Goal: Answer question/provide support

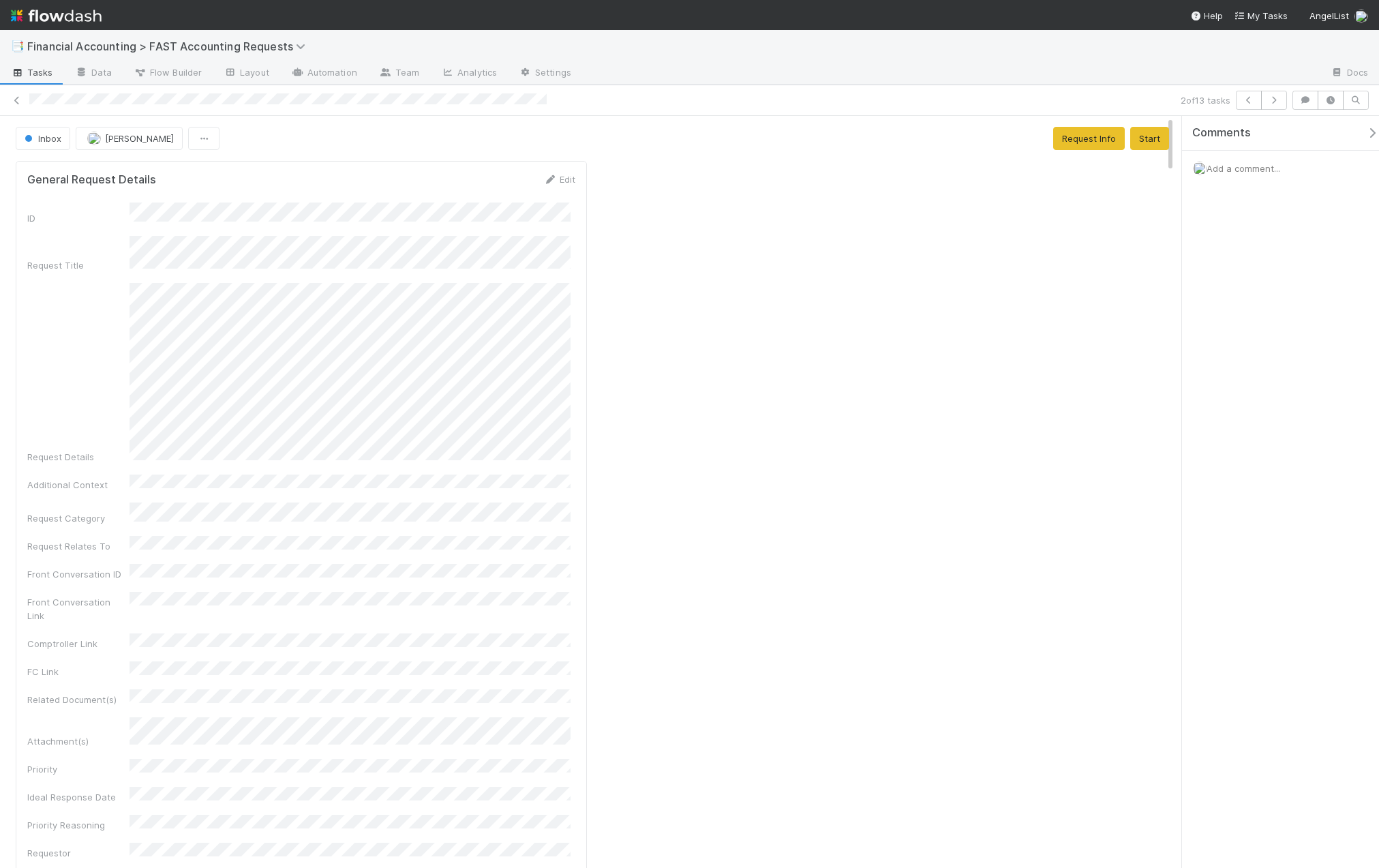
click at [1258, 161] on div "Add a comment..." at bounding box center [1286, 168] width 208 height 36
click at [1259, 165] on span "Add a comment..." at bounding box center [1243, 168] width 74 height 11
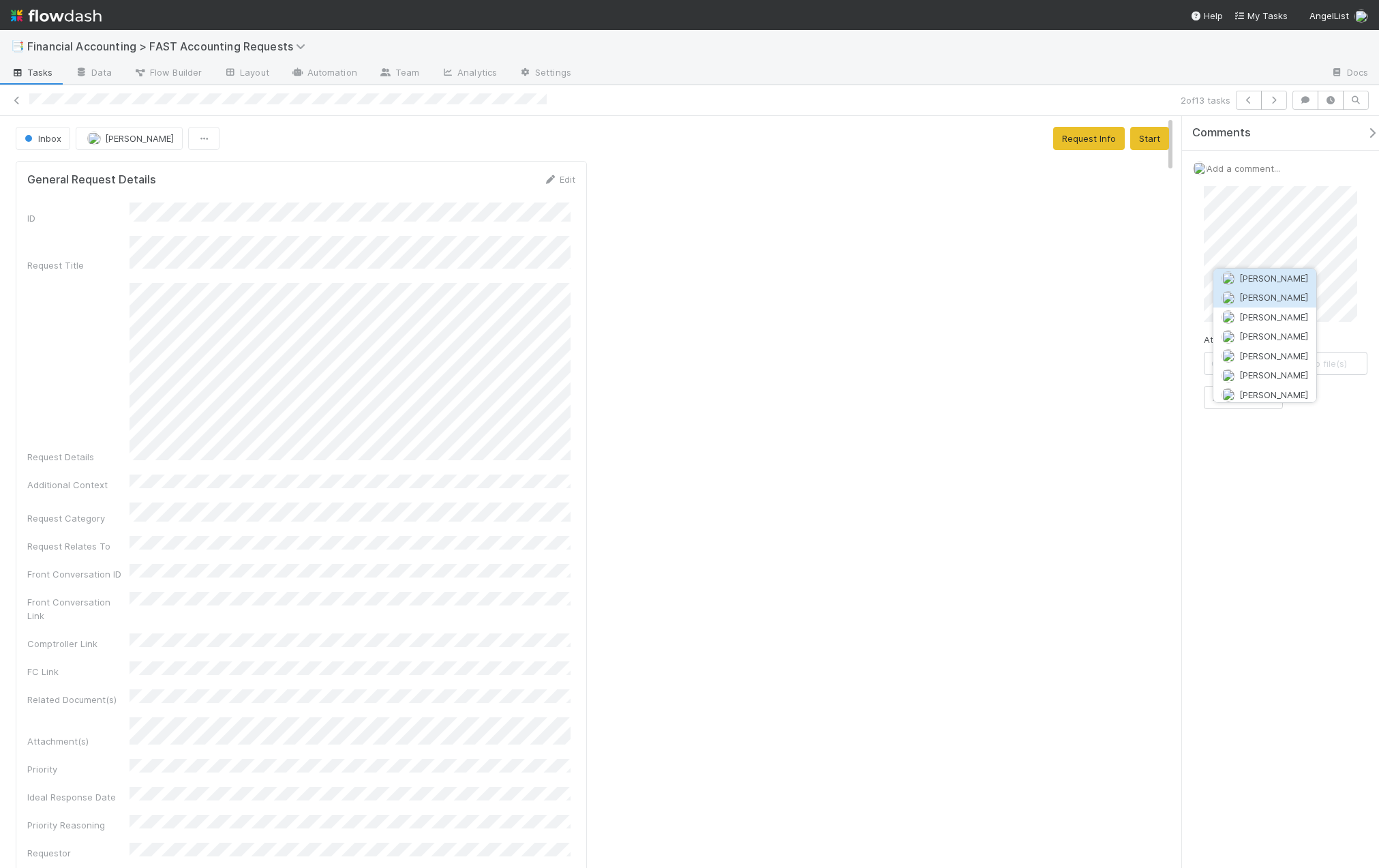
click at [1274, 297] on span "[PERSON_NAME]" at bounding box center [1274, 297] width 69 height 11
click at [1262, 464] on button "Add Comment" at bounding box center [1243, 463] width 79 height 23
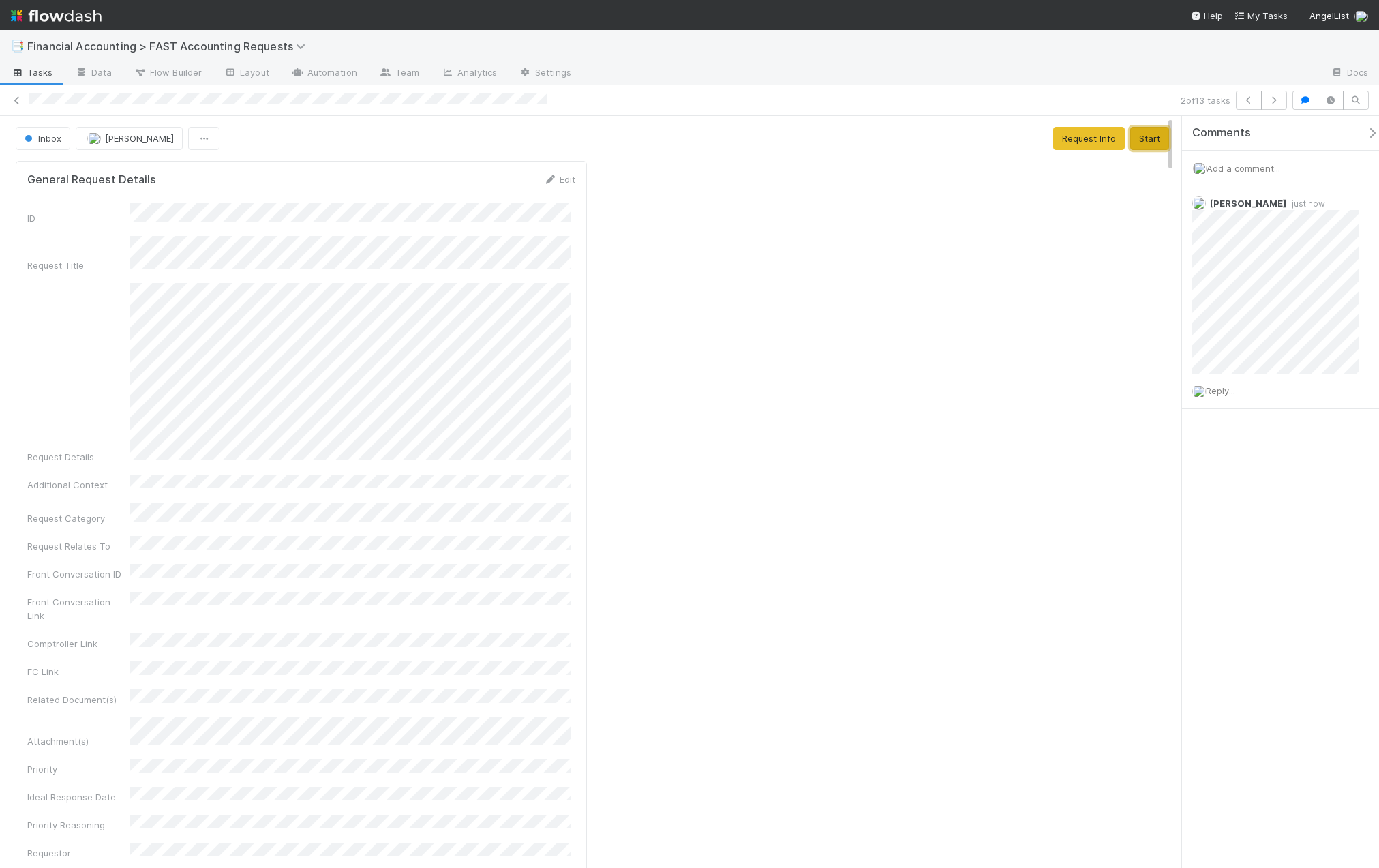
click at [1142, 144] on button "Start" at bounding box center [1149, 138] width 39 height 23
click at [1047, 145] on button "Request Info" at bounding box center [1038, 138] width 72 height 23
click at [19, 102] on icon at bounding box center [17, 100] width 13 height 9
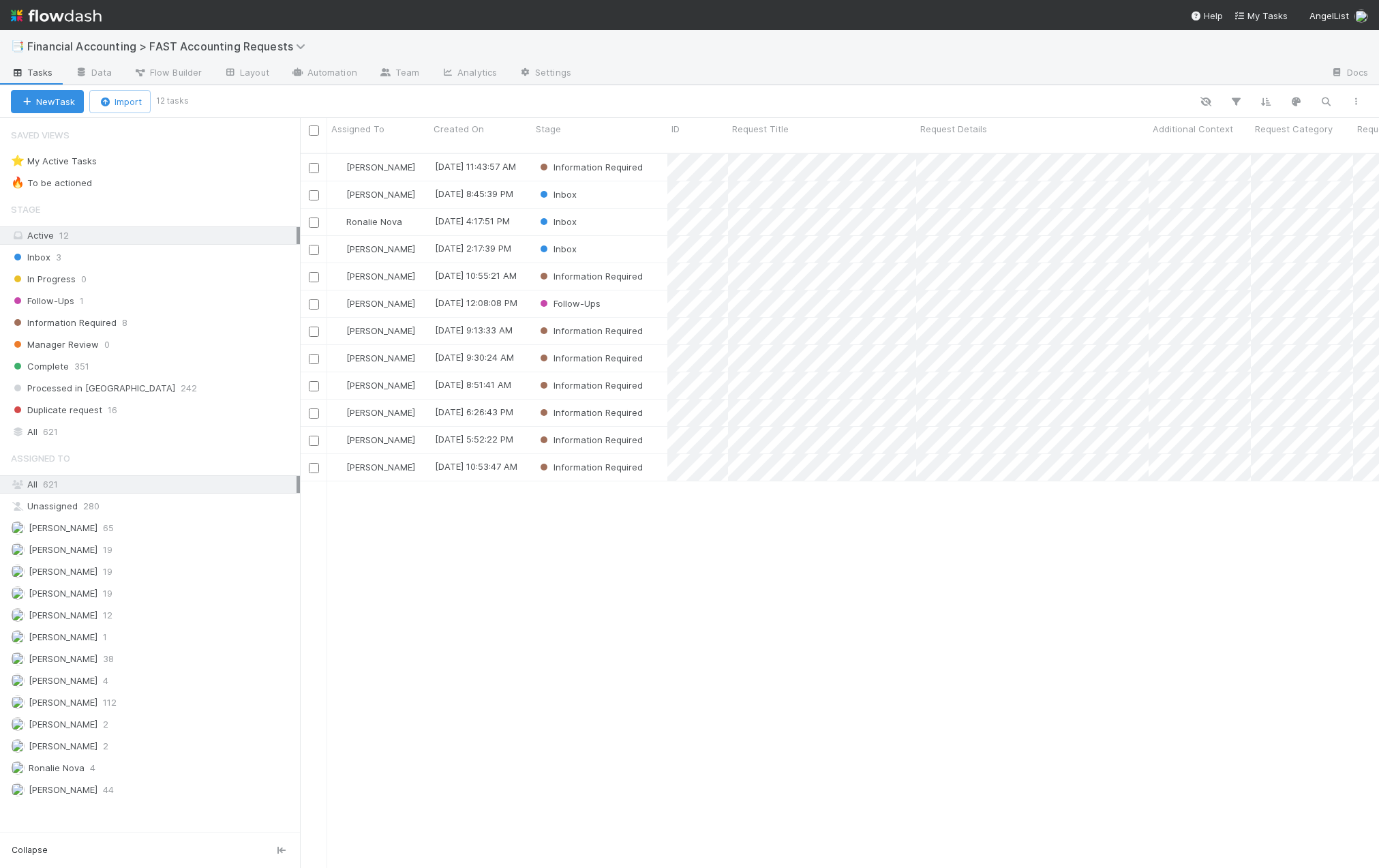
scroll to position [716, 1069]
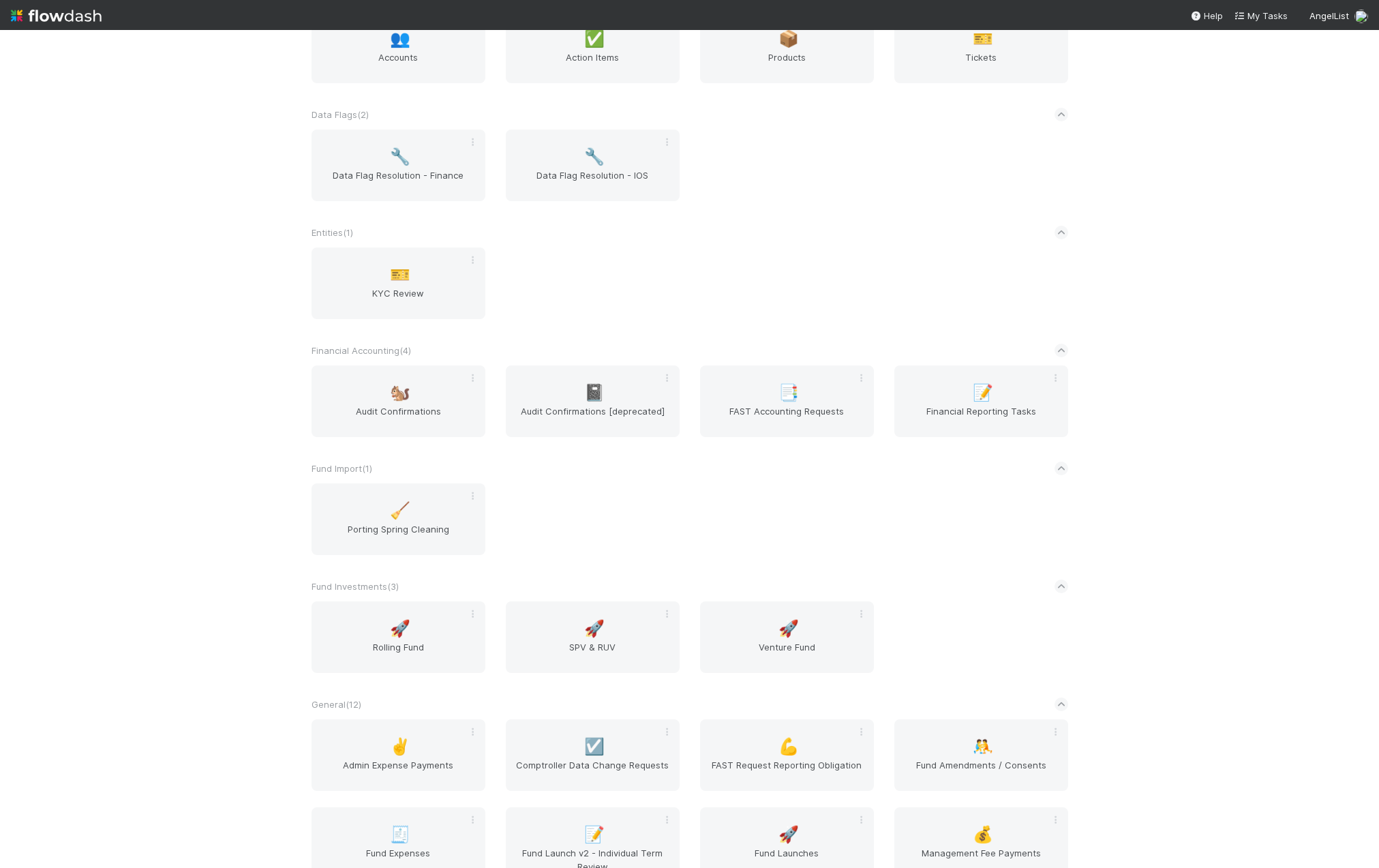
scroll to position [750, 0]
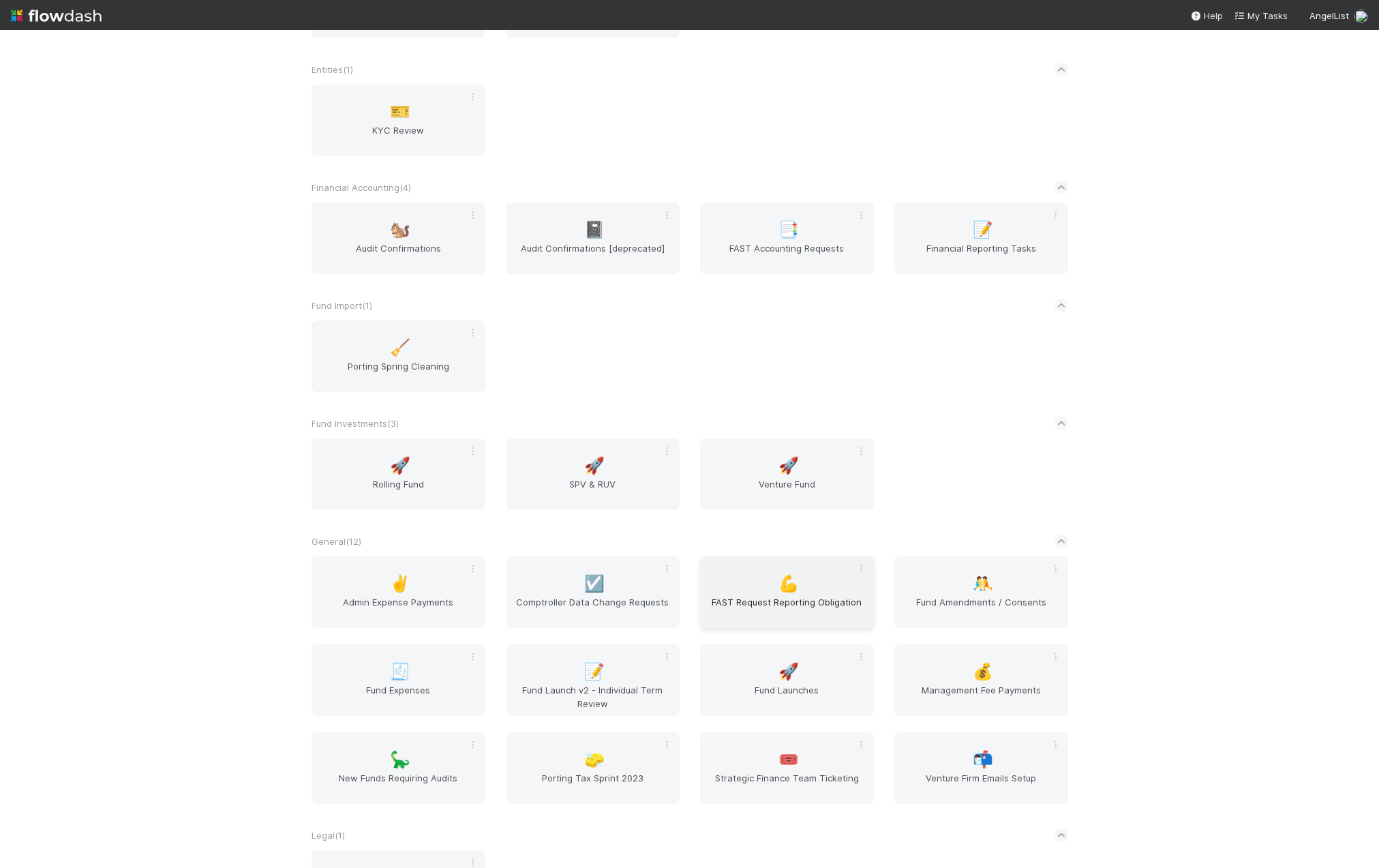
click at [787, 601] on span "FAST Request Reporting Obligation" at bounding box center [787, 609] width 163 height 27
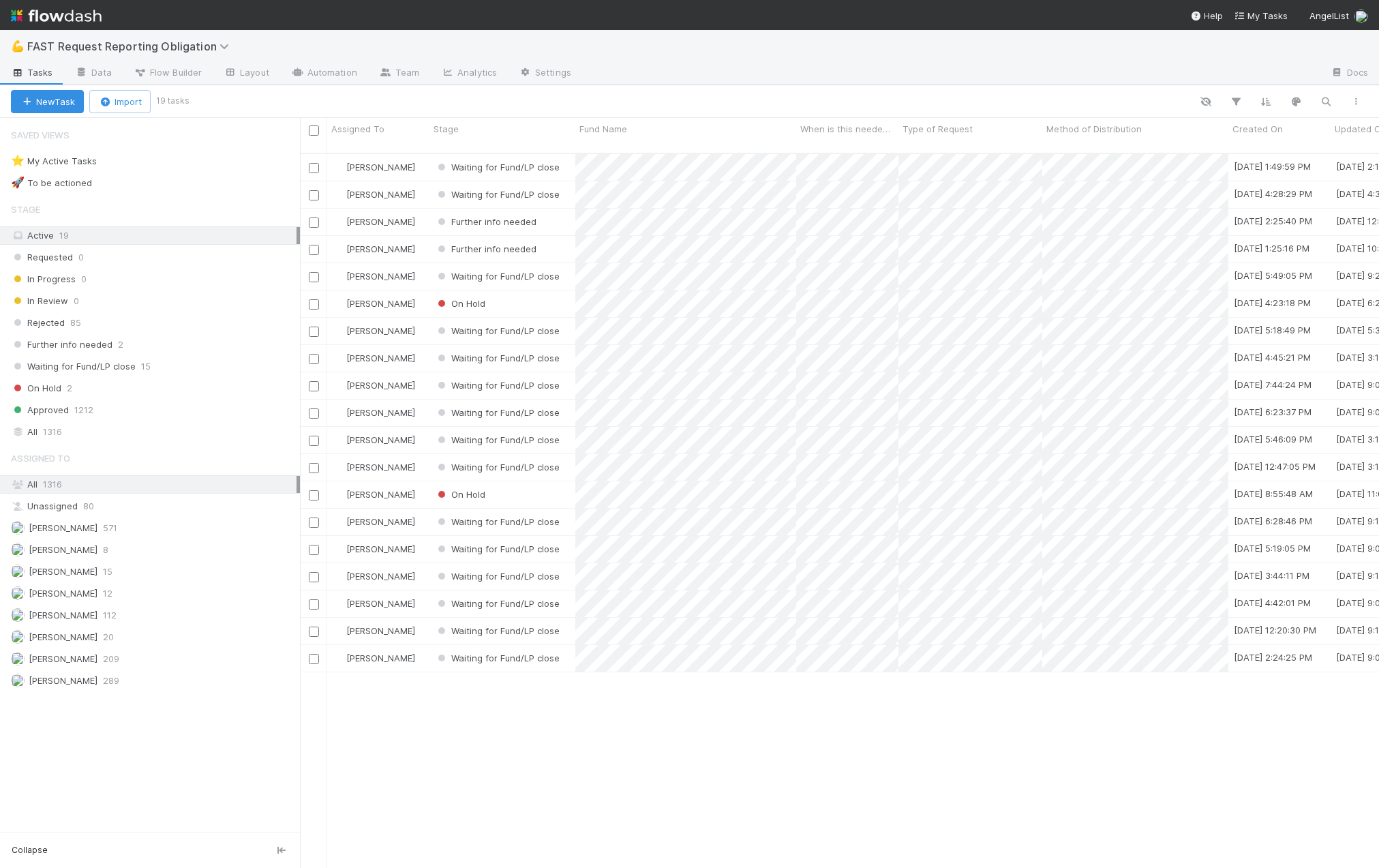
scroll to position [716, 1069]
click at [62, 410] on span "Approved" at bounding box center [40, 410] width 58 height 17
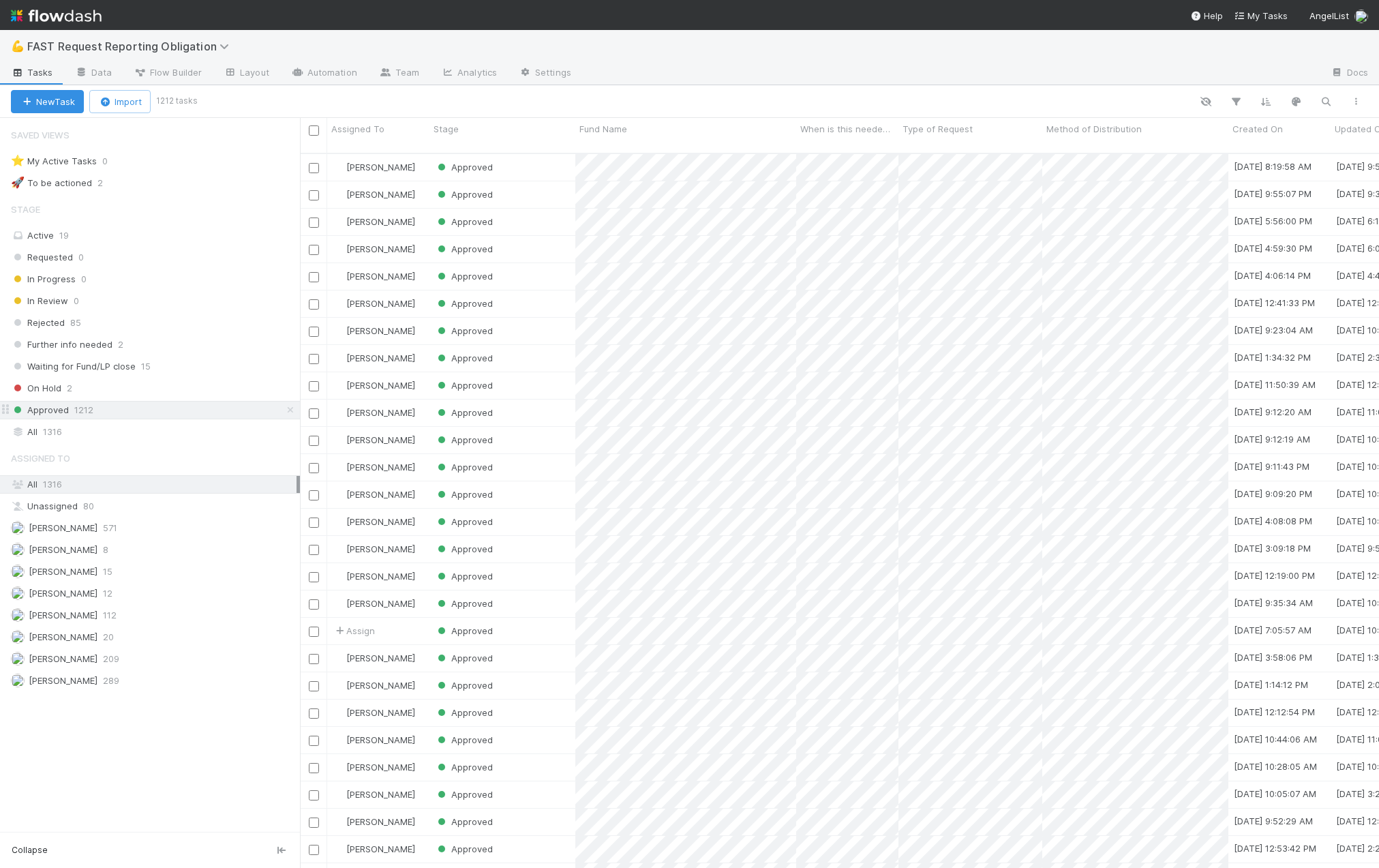
scroll to position [716, 1069]
click at [62, 437] on span "1316" at bounding box center [52, 432] width 19 height 17
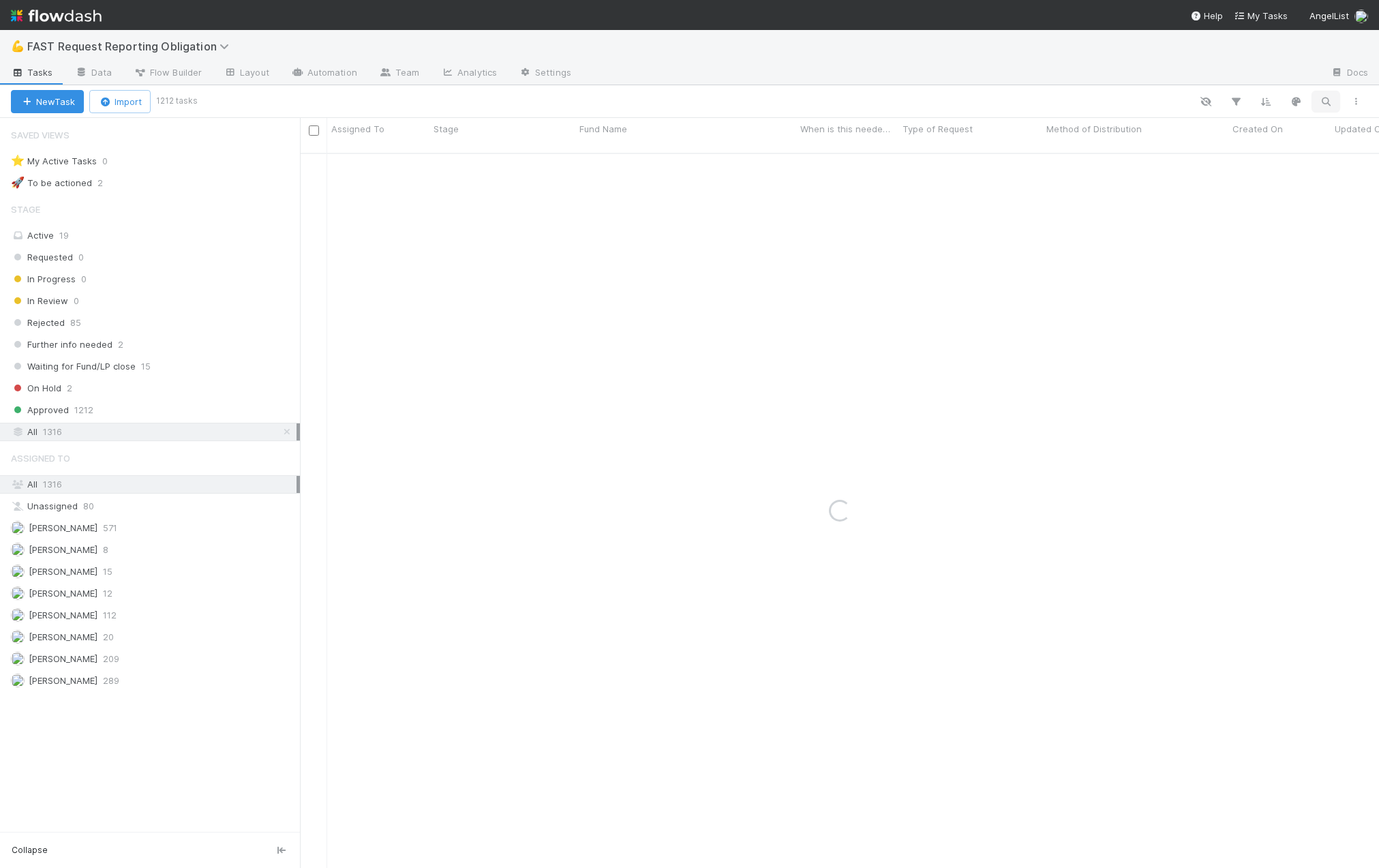
click at [1327, 106] on icon "button" at bounding box center [1326, 102] width 13 height 13
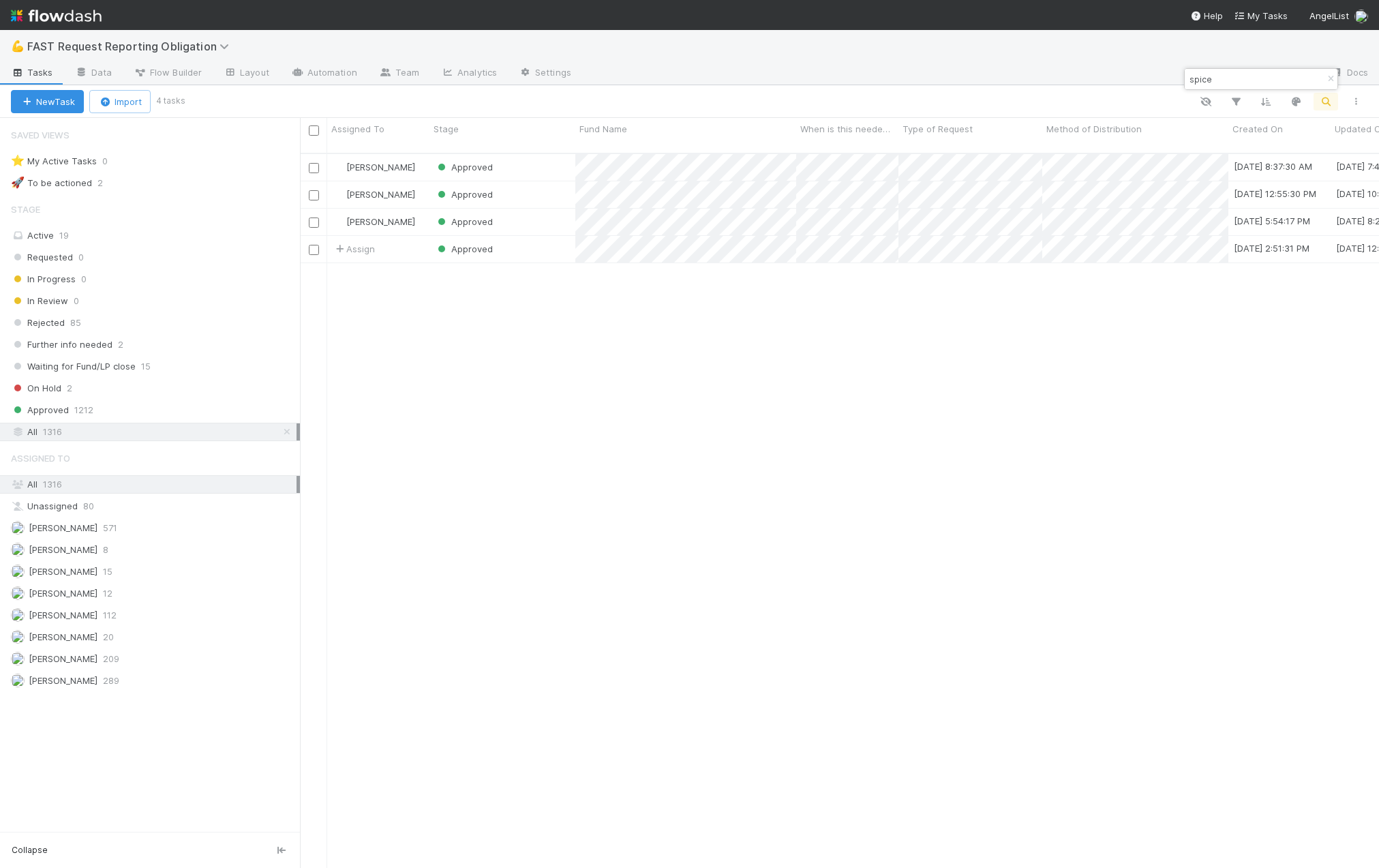
scroll to position [716, 1069]
type input "spice"
